Goal: Check status: Check status

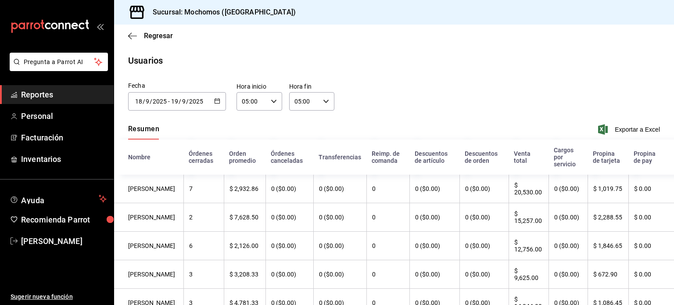
scroll to position [105, 0]
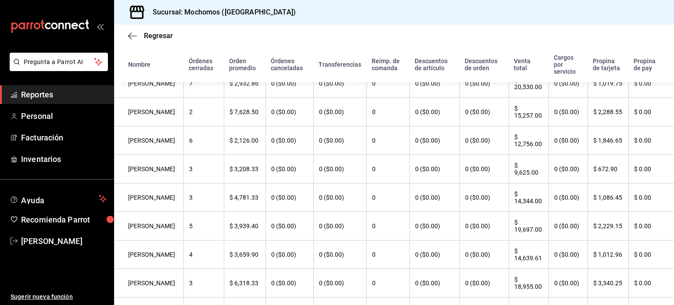
click at [54, 92] on span "Reportes" at bounding box center [64, 95] width 86 height 12
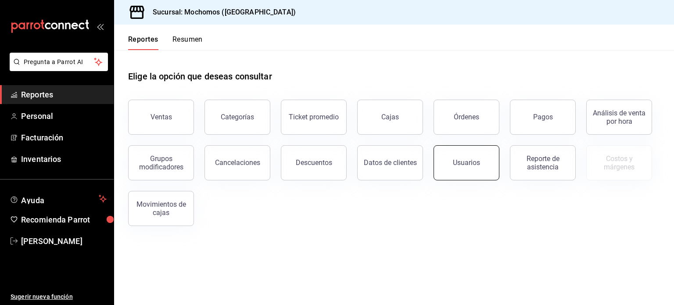
click at [442, 162] on button "Usuarios" at bounding box center [466, 162] width 66 height 35
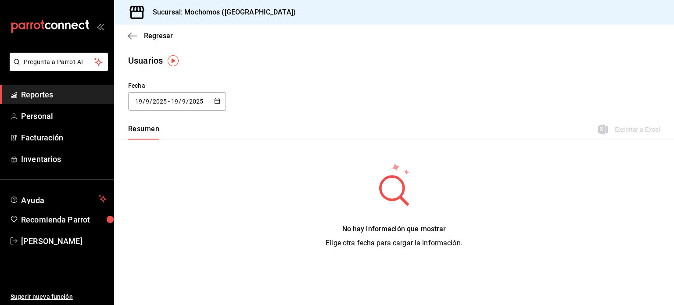
click at [221, 102] on div "[DATE] [DATE] - [DATE] [DATE]" at bounding box center [177, 101] width 98 height 18
click at [179, 227] on li "Rango de fechas" at bounding box center [169, 228] width 83 height 20
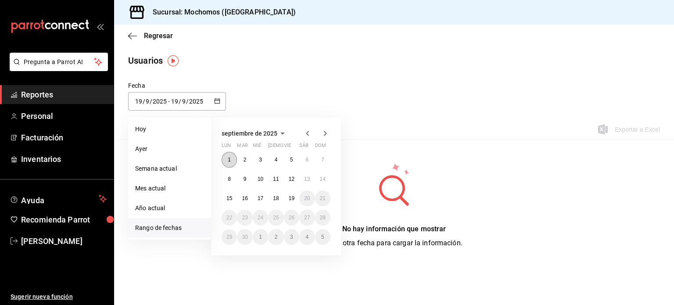
click at [229, 157] on abbr "1" at bounding box center [229, 160] width 3 height 6
click at [293, 201] on button "19" at bounding box center [291, 198] width 15 height 16
type input "[DATE]"
type input "1"
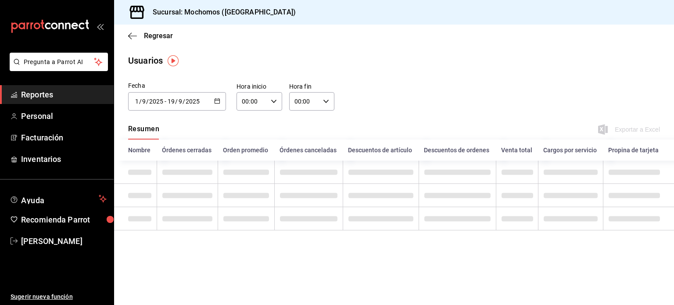
click at [272, 100] on icon "button" at bounding box center [274, 101] width 6 height 6
click at [250, 164] on span "02" at bounding box center [247, 165] width 9 height 7
type input "02:00"
click at [247, 146] on span "01" at bounding box center [247, 144] width 9 height 7
type input "01:00"
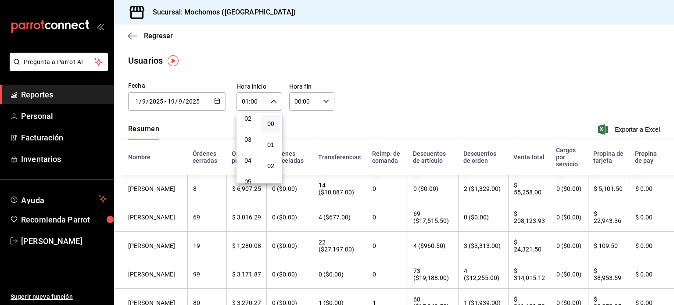
scroll to position [70, 0]
click at [249, 160] on span "05" at bounding box center [247, 158] width 9 height 7
type input "05:00"
click at [326, 105] on div at bounding box center [337, 152] width 674 height 305
click at [326, 105] on div "00:00 Hora fin" at bounding box center [312, 101] width 46 height 18
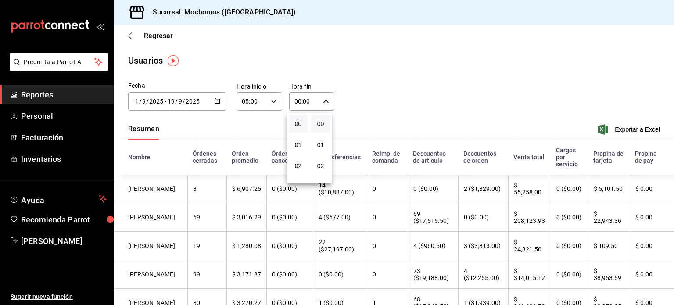
click at [326, 105] on div at bounding box center [337, 152] width 674 height 305
click at [326, 105] on div "00:00 Hora fin" at bounding box center [312, 101] width 46 height 18
click at [302, 158] on button "02" at bounding box center [298, 166] width 19 height 18
type input "02:00"
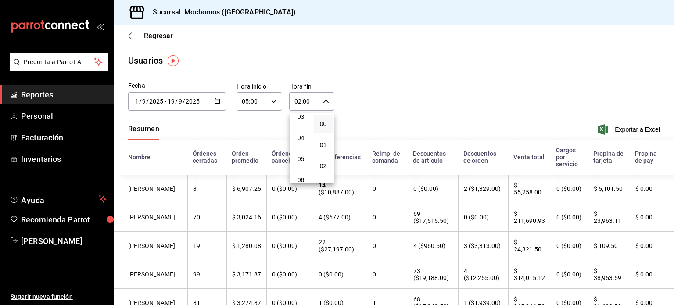
click at [302, 158] on span "05" at bounding box center [301, 158] width 8 height 7
type input "05:00"
drag, startPoint x: 669, startPoint y: 79, endPoint x: 672, endPoint y: 98, distance: 19.1
click at [672, 98] on div at bounding box center [337, 152] width 674 height 305
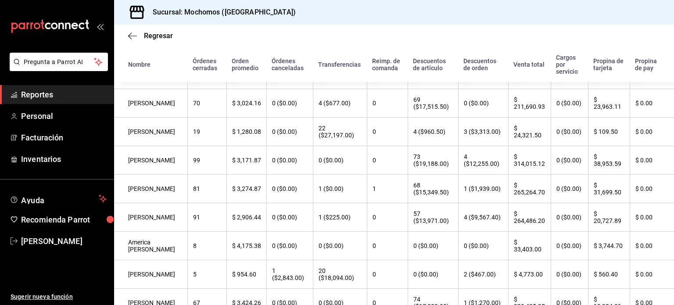
scroll to position [97, 0]
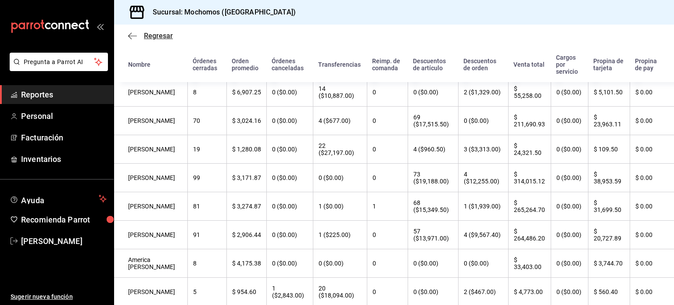
click at [132, 35] on icon "button" at bounding box center [132, 36] width 9 height 8
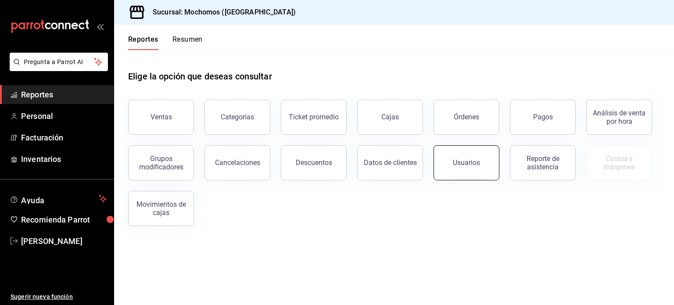
click at [460, 157] on button "Usuarios" at bounding box center [466, 162] width 66 height 35
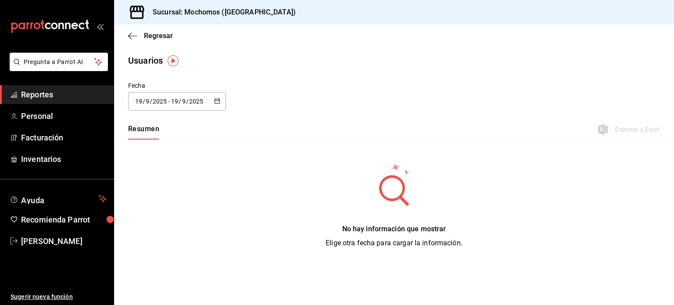
click at [220, 101] on div "[DATE] [DATE] - [DATE] [DATE]" at bounding box center [177, 101] width 98 height 18
click at [177, 227] on li "Rango de fechas" at bounding box center [169, 228] width 83 height 20
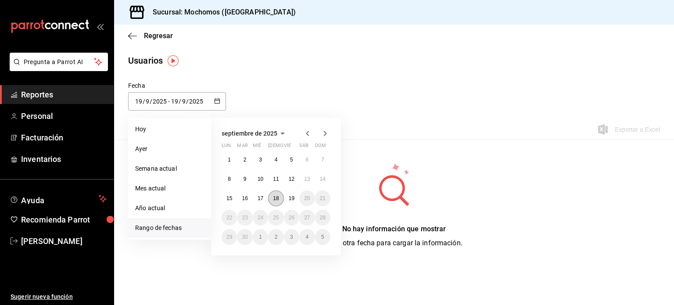
click at [279, 196] on button "18" at bounding box center [275, 198] width 15 height 16
click at [289, 198] on abbr "19" at bounding box center [292, 198] width 6 height 6
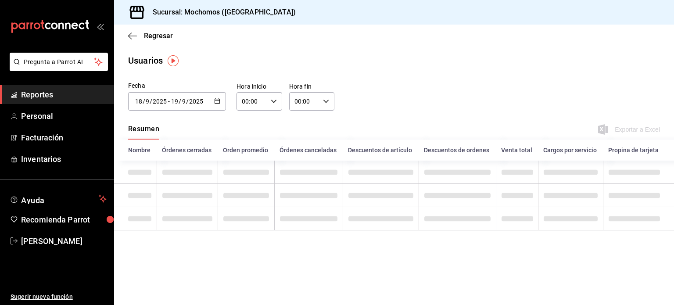
type input "[DATE]"
type input "18"
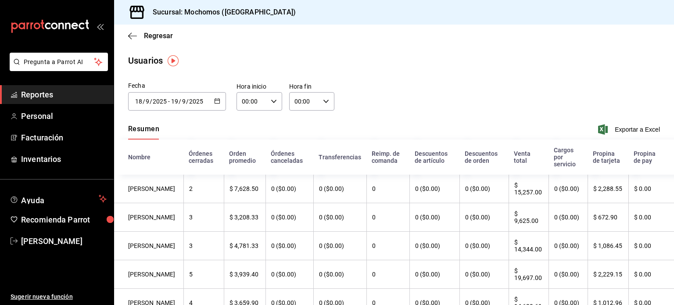
click at [277, 100] on div "00:00 Hora inicio" at bounding box center [259, 101] width 46 height 18
click at [246, 144] on span "01" at bounding box center [246, 144] width 8 height 7
type input "01:00"
click at [247, 160] on span "05" at bounding box center [248, 158] width 8 height 7
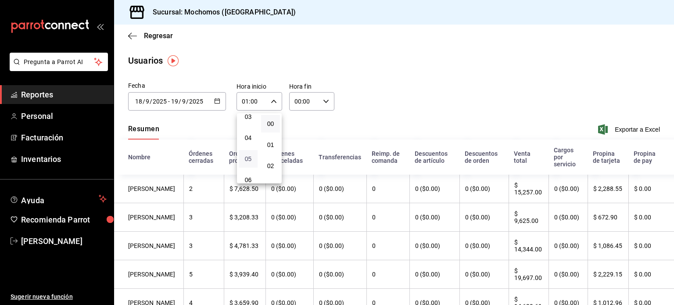
type input "05:00"
click at [320, 103] on div at bounding box center [337, 152] width 674 height 305
click at [323, 103] on icon "button" at bounding box center [326, 101] width 6 height 6
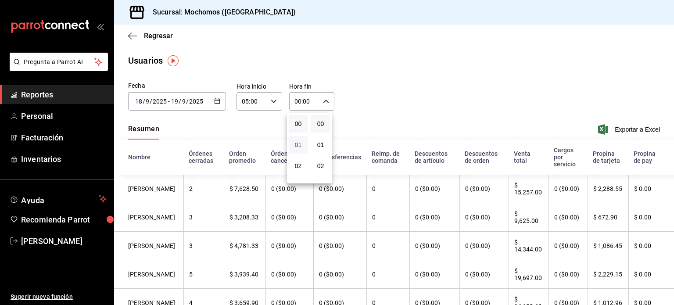
click at [302, 144] on span "01" at bounding box center [298, 144] width 8 height 7
type input "01:00"
click at [300, 157] on span "05" at bounding box center [301, 158] width 8 height 7
type input "05:00"
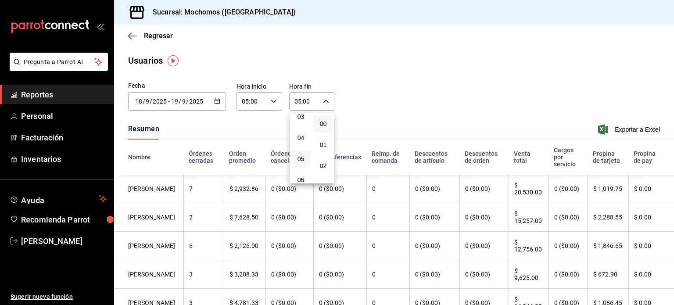
click at [394, 119] on div at bounding box center [337, 152] width 674 height 305
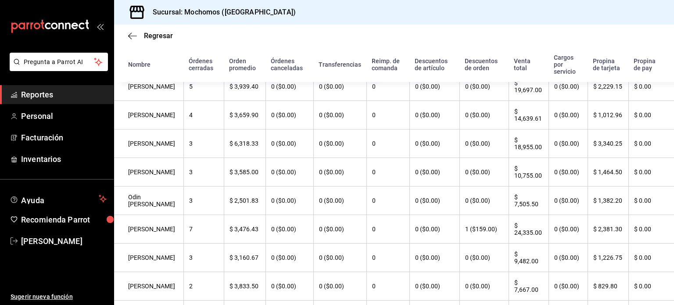
scroll to position [246, 0]
